Goal: Information Seeking & Learning: Learn about a topic

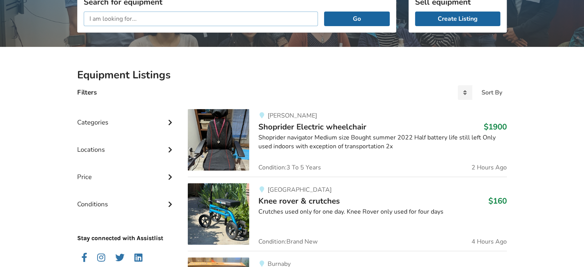
scroll to position [114, 0]
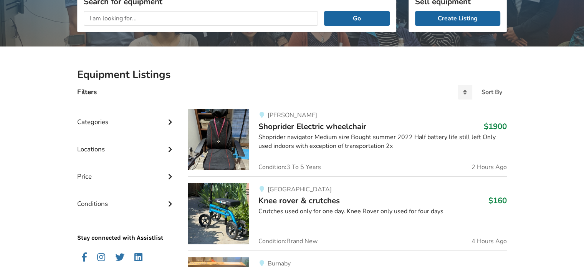
click at [168, 148] on icon at bounding box center [170, 148] width 8 height 7
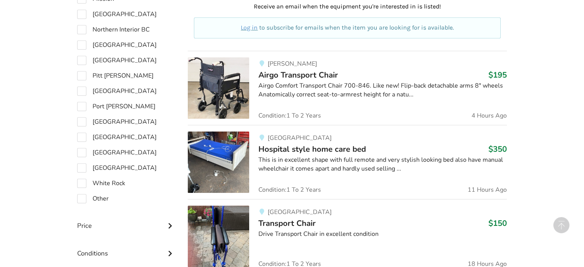
scroll to position [469, 0]
click at [103, 200] on label "Other" at bounding box center [93, 198] width 32 height 9
checkbox input "true"
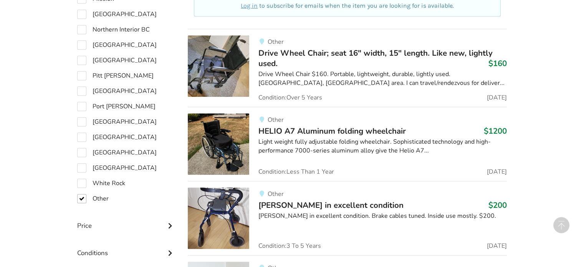
click at [327, 58] on h3 "Drive Wheel Chair; seat 16" width, 15" length. Like new, lightly used. $160" at bounding box center [383, 58] width 249 height 20
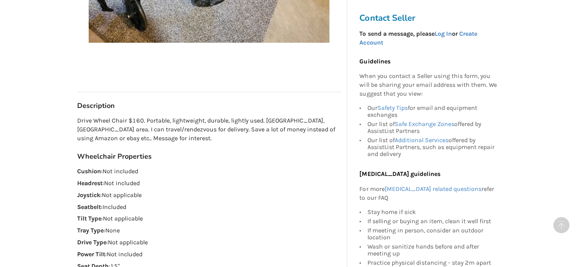
scroll to position [370, 0]
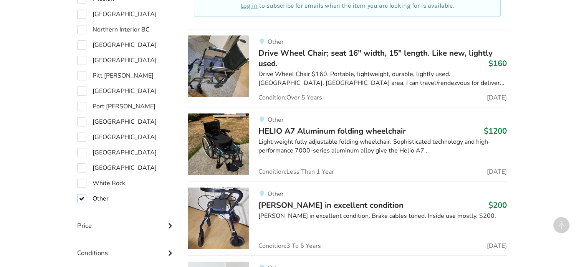
click at [85, 197] on label "Other" at bounding box center [93, 198] width 32 height 9
checkbox input "false"
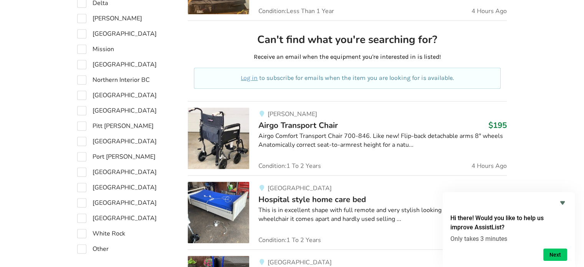
scroll to position [418, 0]
click at [85, 81] on label "Northern Interior BC" at bounding box center [113, 79] width 73 height 9
checkbox input "true"
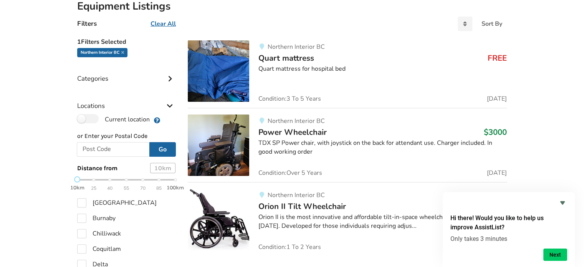
scroll to position [182, 0]
click at [247, 68] on img at bounding box center [218, 70] width 61 height 61
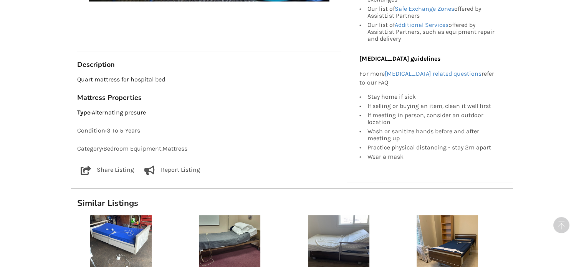
scroll to position [164, 0]
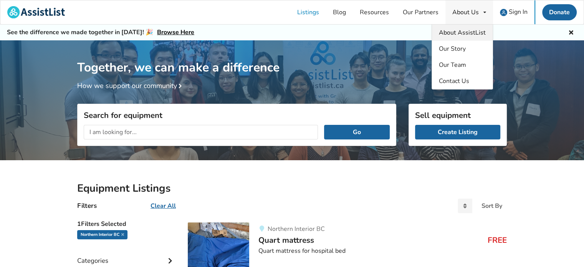
click at [458, 28] on link "About AssistList" at bounding box center [462, 33] width 61 height 16
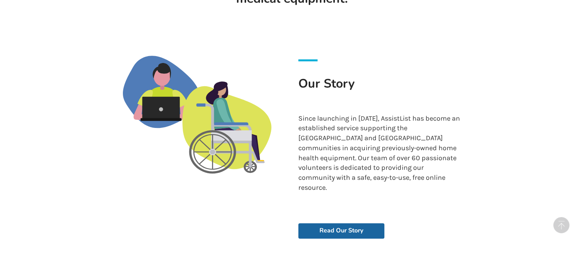
scroll to position [243, 0]
click at [415, 114] on p "Since launching in [DATE], AssistList has become an established service support…" at bounding box center [379, 153] width 163 height 79
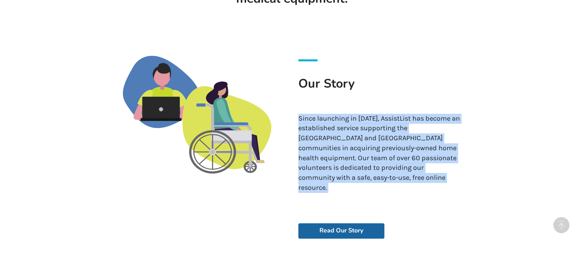
click at [415, 114] on p "Since launching in [DATE], AssistList has become an established service support…" at bounding box center [379, 153] width 163 height 79
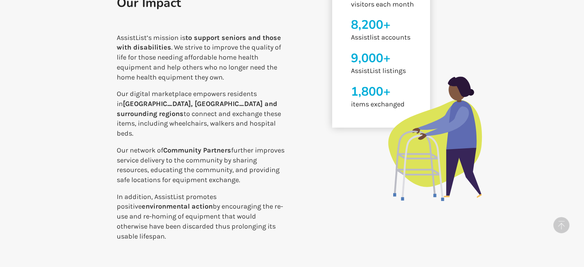
scroll to position [573, 0]
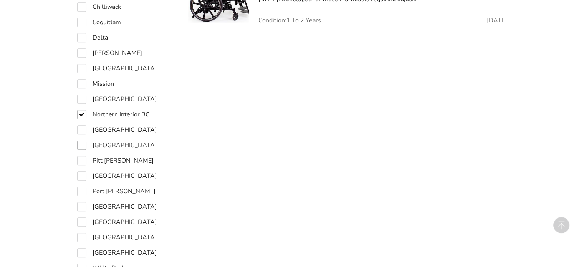
scroll to position [408, 0]
click at [86, 114] on label "Northern Interior BC" at bounding box center [113, 114] width 73 height 9
checkbox input "false"
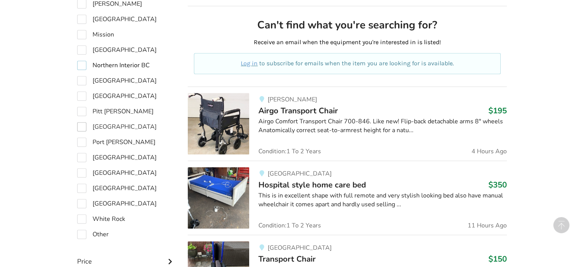
scroll to position [432, 0]
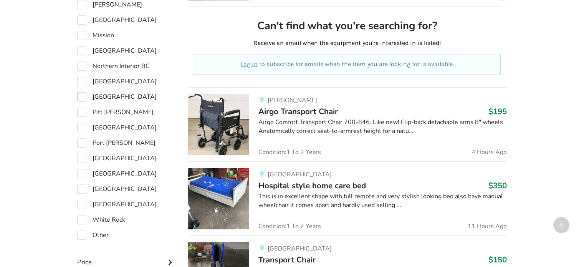
click at [100, 95] on label "[GEOGRAPHIC_DATA]" at bounding box center [117, 96] width 80 height 9
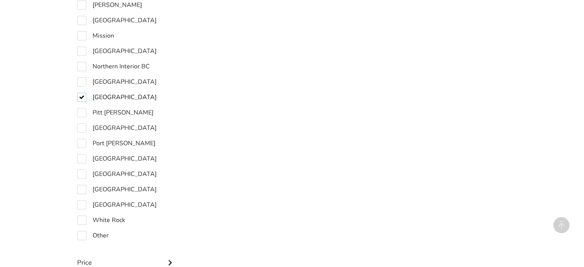
click at [100, 95] on label "[GEOGRAPHIC_DATA]" at bounding box center [117, 97] width 80 height 9
checkbox input "false"
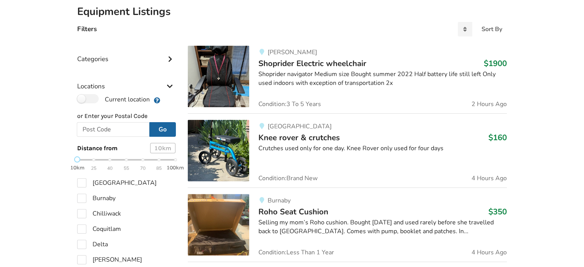
scroll to position [177, 0]
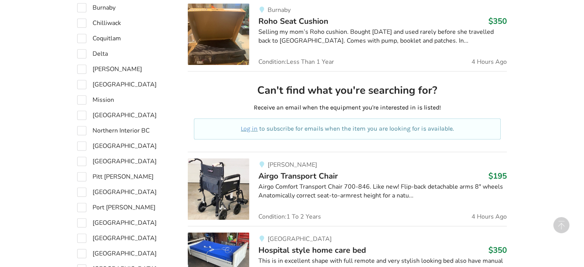
scroll to position [367, 0]
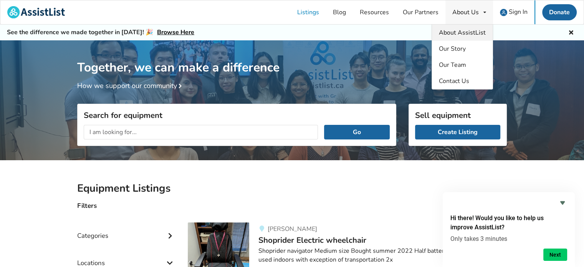
click at [470, 36] on link "About AssistList" at bounding box center [462, 33] width 61 height 16
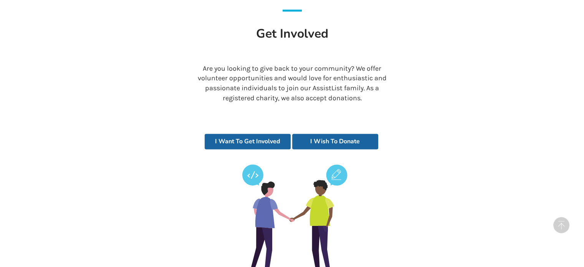
scroll to position [1700, 0]
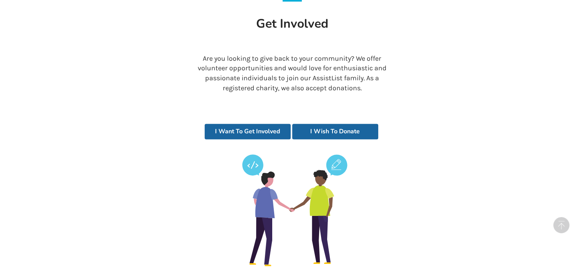
click at [336, 109] on div "I Want To Get Involved I Wish To Donate" at bounding box center [292, 220] width 351 height 223
click at [335, 124] on link "I Wish To Donate" at bounding box center [335, 131] width 86 height 15
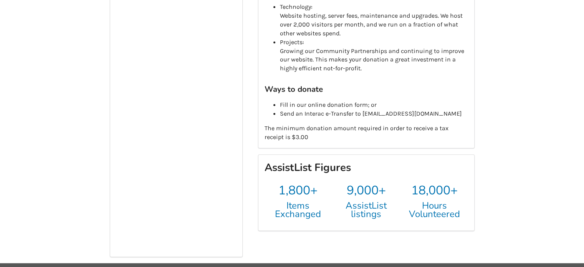
scroll to position [183, 0]
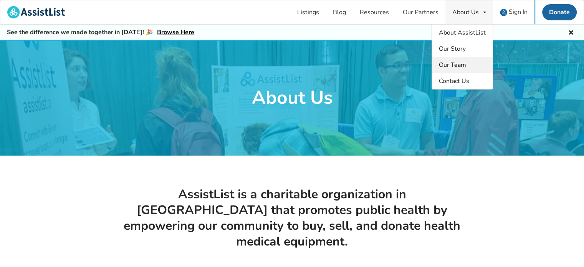
click at [456, 64] on span "Our Team" at bounding box center [452, 65] width 27 height 8
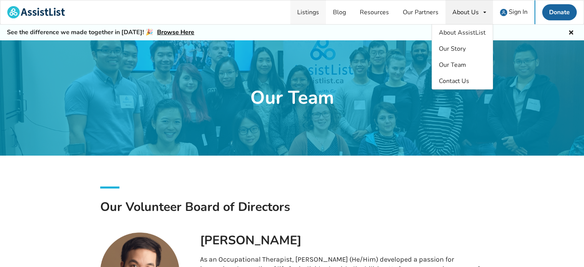
click at [307, 7] on link "Listings" at bounding box center [308, 12] width 36 height 24
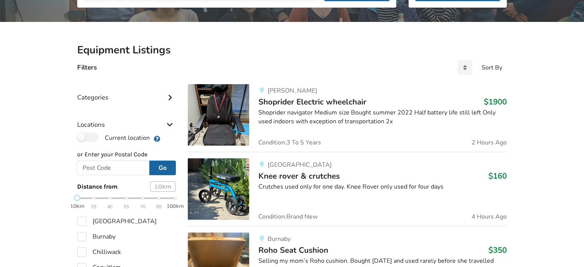
scroll to position [138, 0]
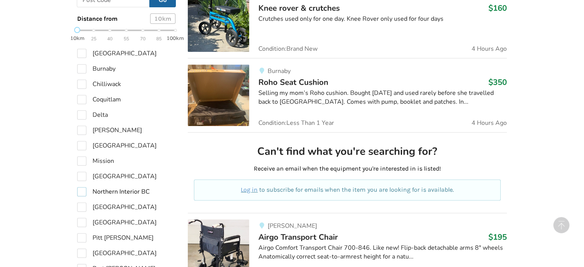
click at [101, 193] on label "Northern Interior BC" at bounding box center [113, 191] width 73 height 9
checkbox input "true"
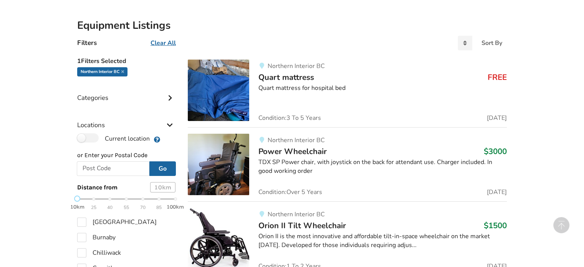
scroll to position [147, 0]
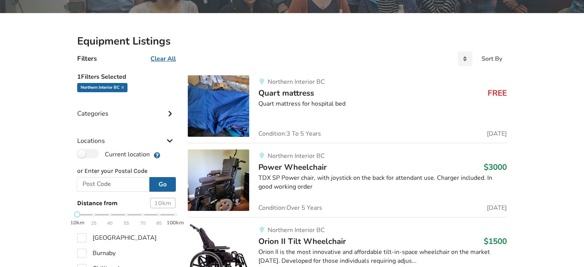
click at [307, 169] on span "Power Wheelchair" at bounding box center [293, 167] width 68 height 11
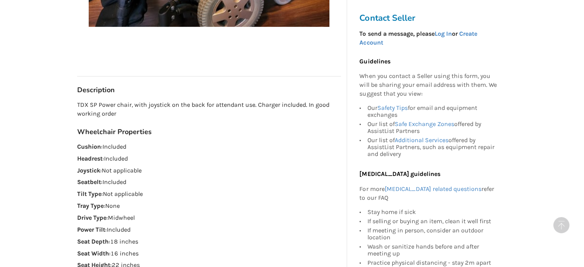
scroll to position [216, 0]
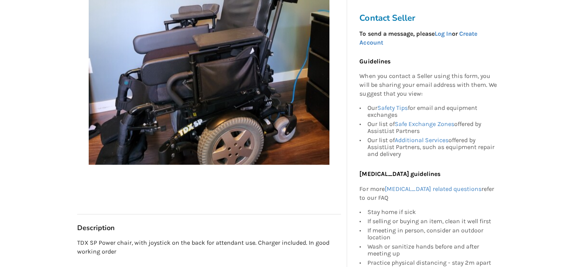
scroll to position [147, 0]
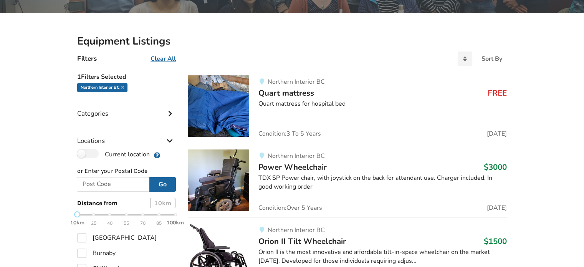
click at [224, 106] on img at bounding box center [218, 105] width 61 height 61
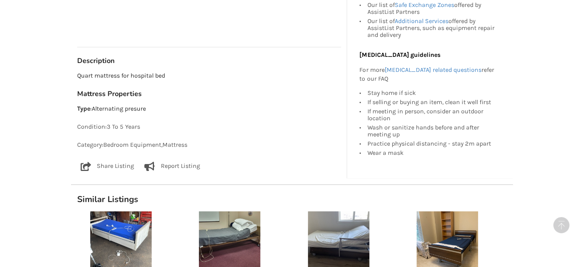
scroll to position [384, 0]
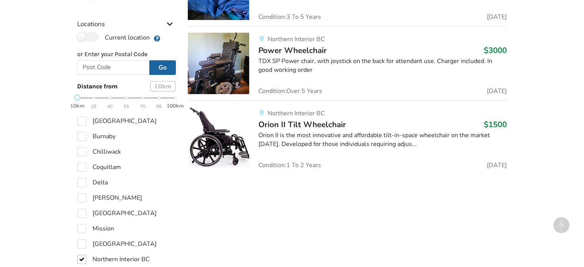
scroll to position [264, 0]
click at [227, 140] on img at bounding box center [218, 136] width 61 height 61
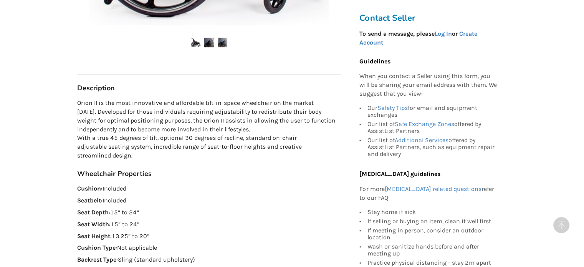
scroll to position [358, 0]
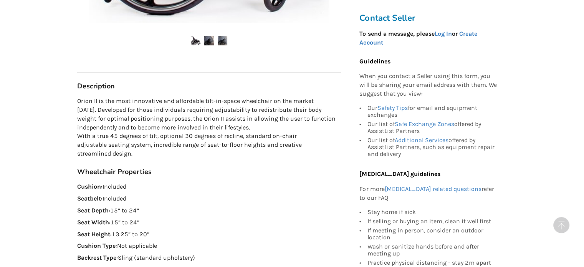
click at [227, 140] on p "Orion II is the most innovative and affordable tilt-in-space wheelchair on the …" at bounding box center [209, 127] width 264 height 61
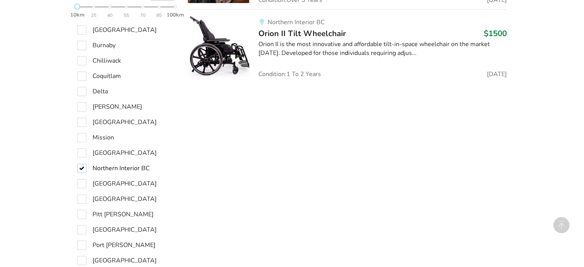
click at [82, 168] on label "Northern Interior BC" at bounding box center [113, 168] width 73 height 9
checkbox input "false"
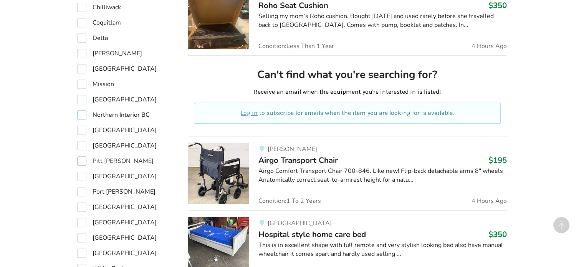
scroll to position [434, 0]
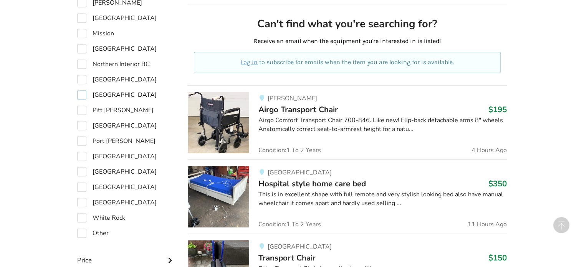
click at [81, 95] on label "[GEOGRAPHIC_DATA]" at bounding box center [117, 94] width 80 height 9
checkbox input "true"
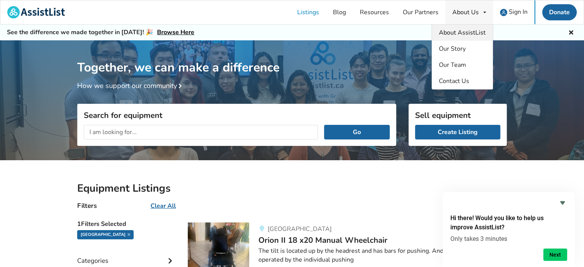
click at [459, 31] on span "About AssistList" at bounding box center [462, 32] width 47 height 8
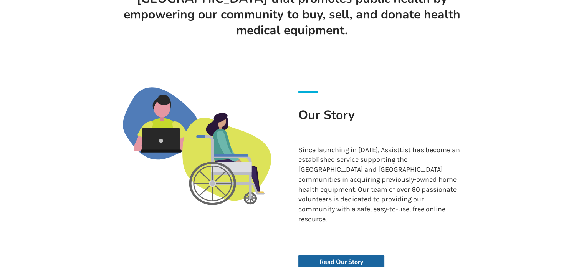
scroll to position [212, 0]
